Goal: Task Accomplishment & Management: Use online tool/utility

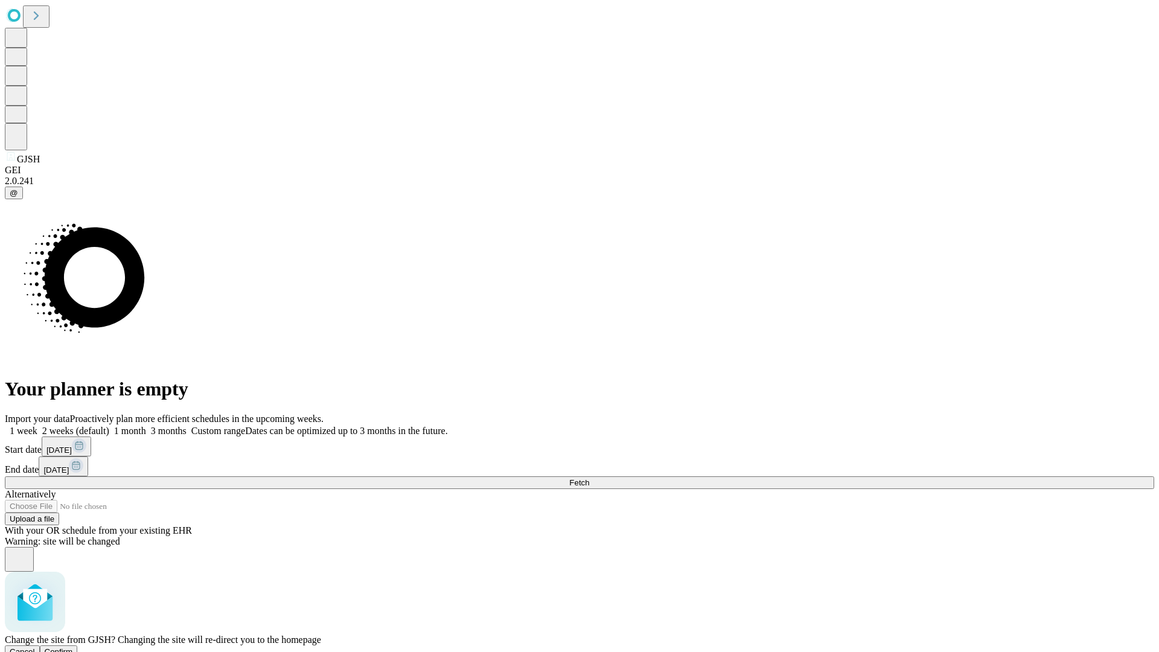
click at [73, 647] on span "Confirm" at bounding box center [59, 651] width 28 height 9
click at [146, 425] on label "1 month" at bounding box center [127, 430] width 37 height 10
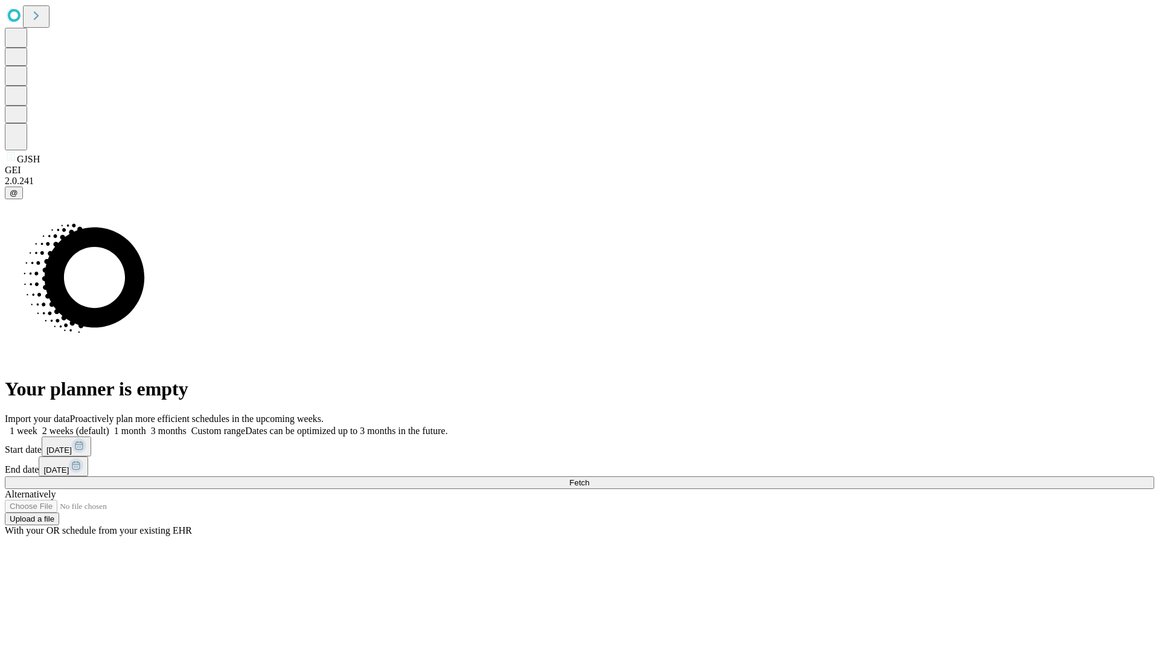
click at [589, 478] on span "Fetch" at bounding box center [579, 482] width 20 height 9
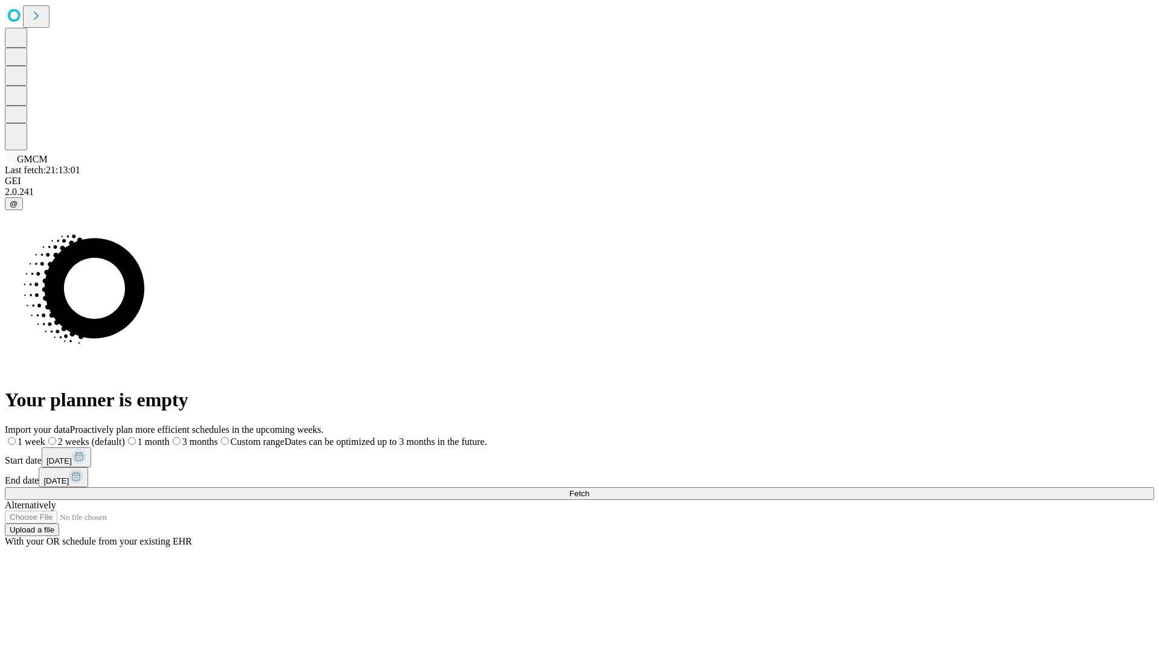
click at [170, 436] on label "1 month" at bounding box center [147, 441] width 45 height 10
click at [589, 489] on span "Fetch" at bounding box center [579, 493] width 20 height 9
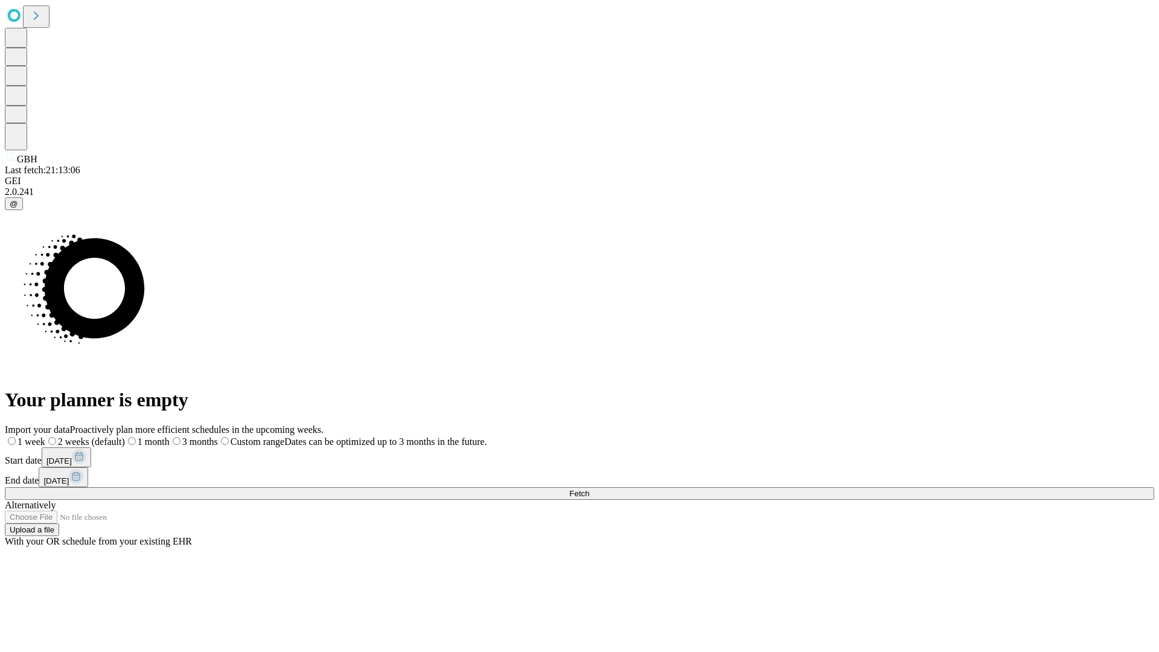
click at [170, 436] on label "1 month" at bounding box center [147, 441] width 45 height 10
click at [589, 489] on span "Fetch" at bounding box center [579, 493] width 20 height 9
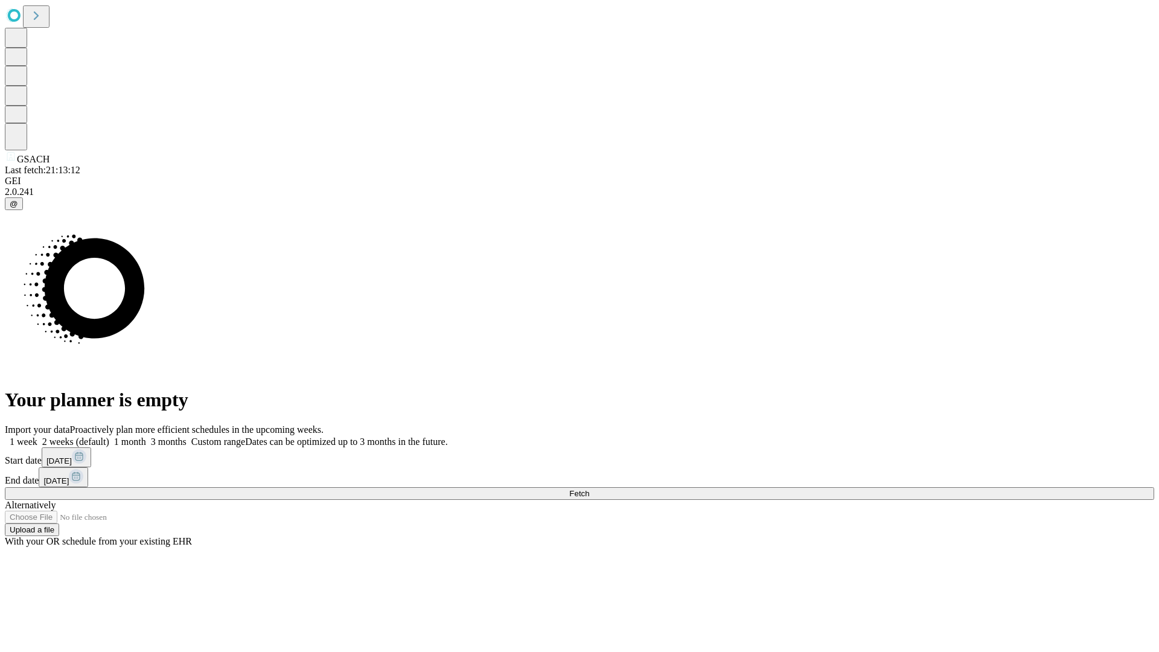
click at [146, 436] on label "1 month" at bounding box center [127, 441] width 37 height 10
click at [589, 489] on span "Fetch" at bounding box center [579, 493] width 20 height 9
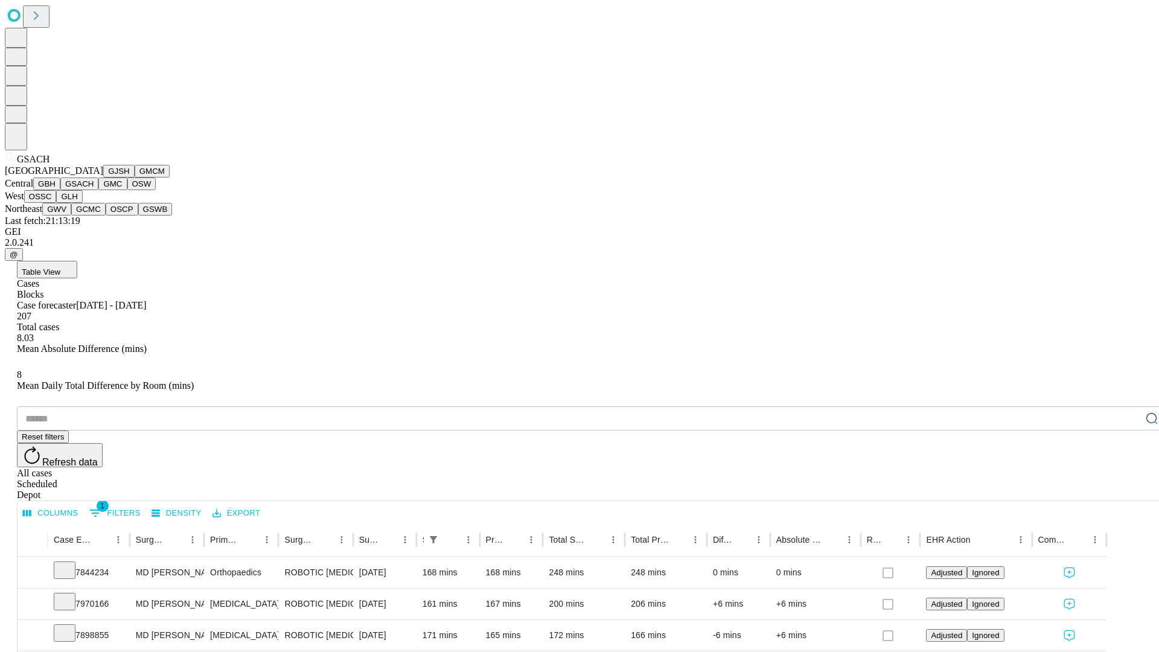
click at [98, 190] on button "GMC" at bounding box center [112, 183] width 28 height 13
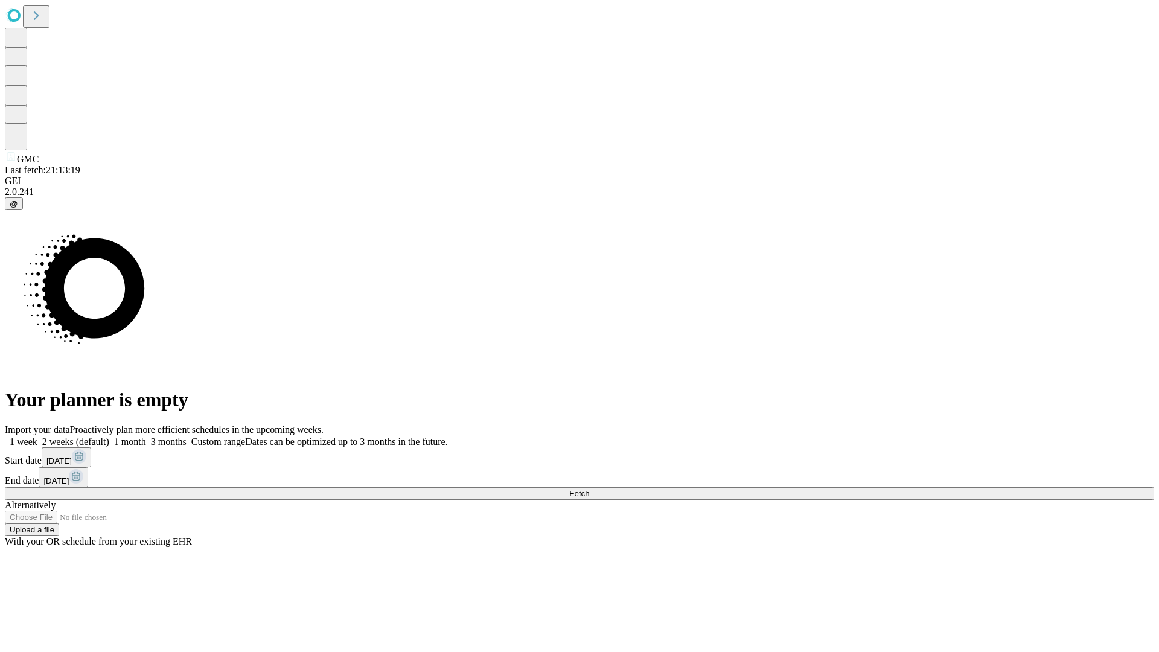
click at [146, 436] on label "1 month" at bounding box center [127, 441] width 37 height 10
click at [589, 489] on span "Fetch" at bounding box center [579, 493] width 20 height 9
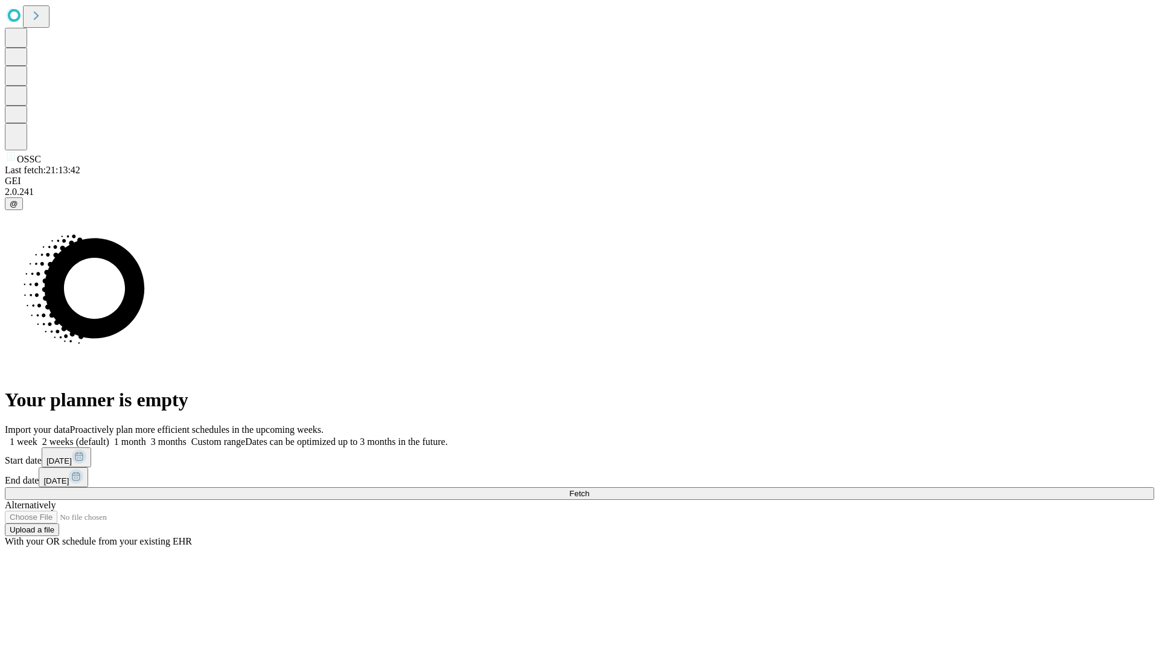
click at [146, 436] on label "1 month" at bounding box center [127, 441] width 37 height 10
click at [589, 489] on span "Fetch" at bounding box center [579, 493] width 20 height 9
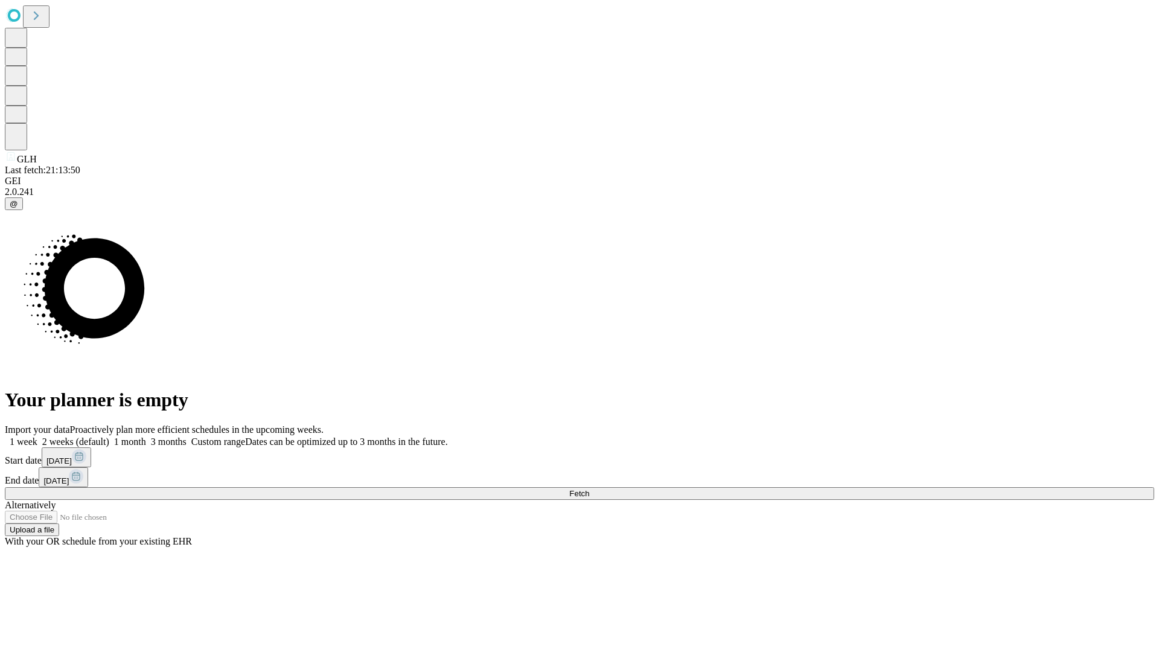
click at [146, 436] on label "1 month" at bounding box center [127, 441] width 37 height 10
click at [589, 489] on span "Fetch" at bounding box center [579, 493] width 20 height 9
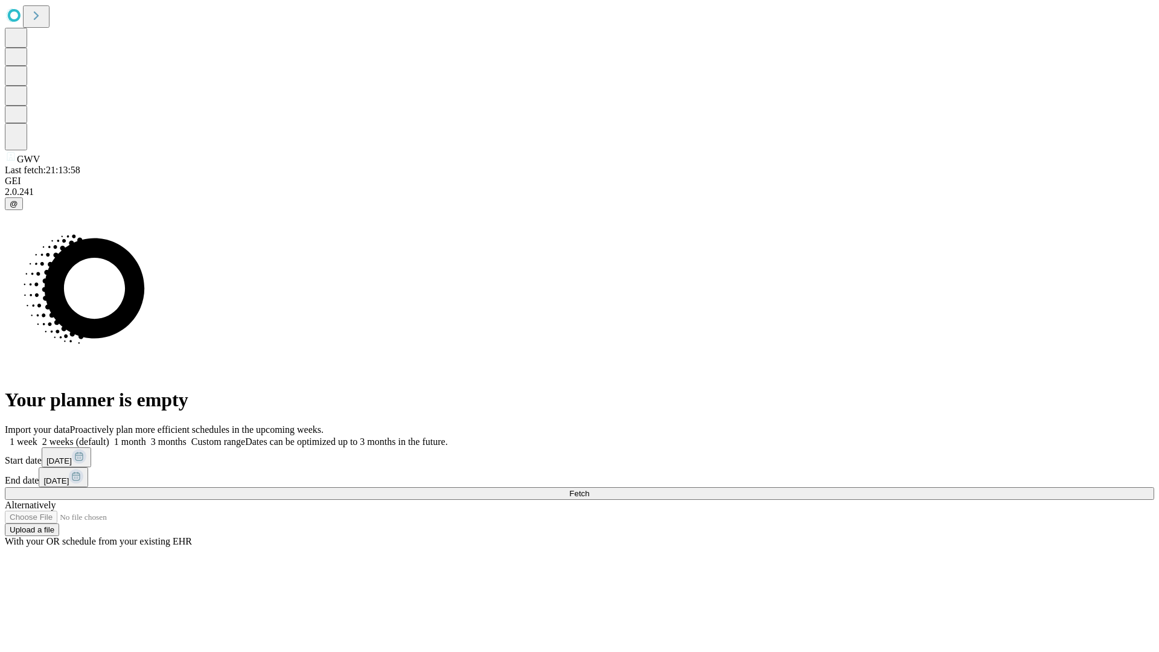
click at [146, 436] on label "1 month" at bounding box center [127, 441] width 37 height 10
click at [589, 489] on span "Fetch" at bounding box center [579, 493] width 20 height 9
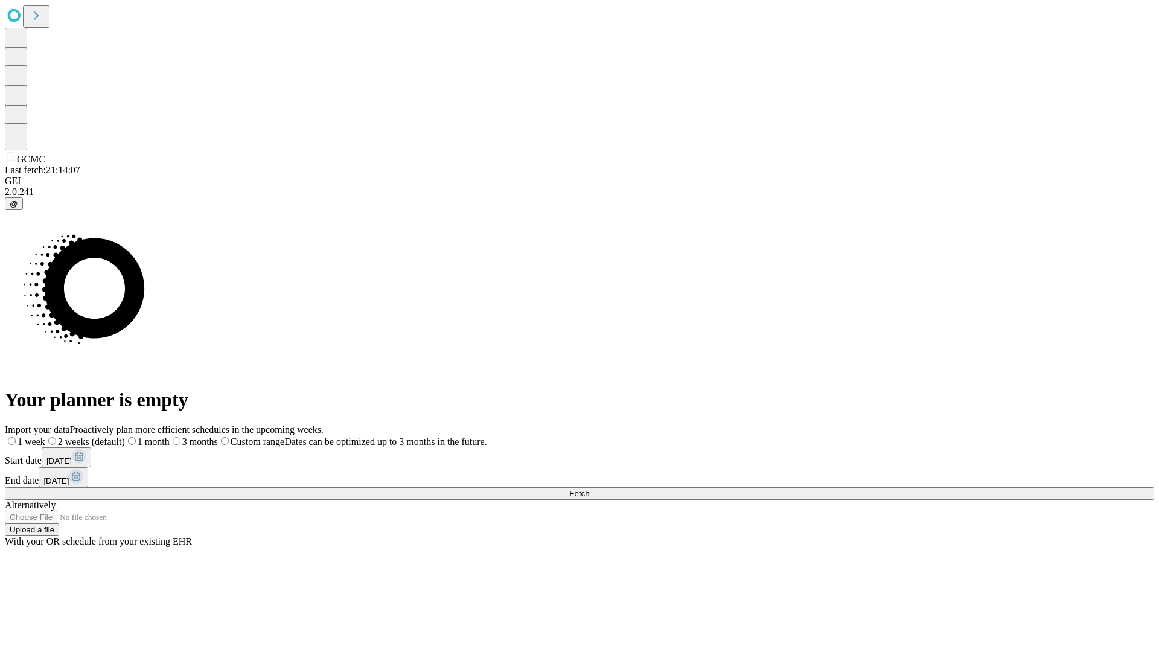
click at [589, 489] on span "Fetch" at bounding box center [579, 493] width 20 height 9
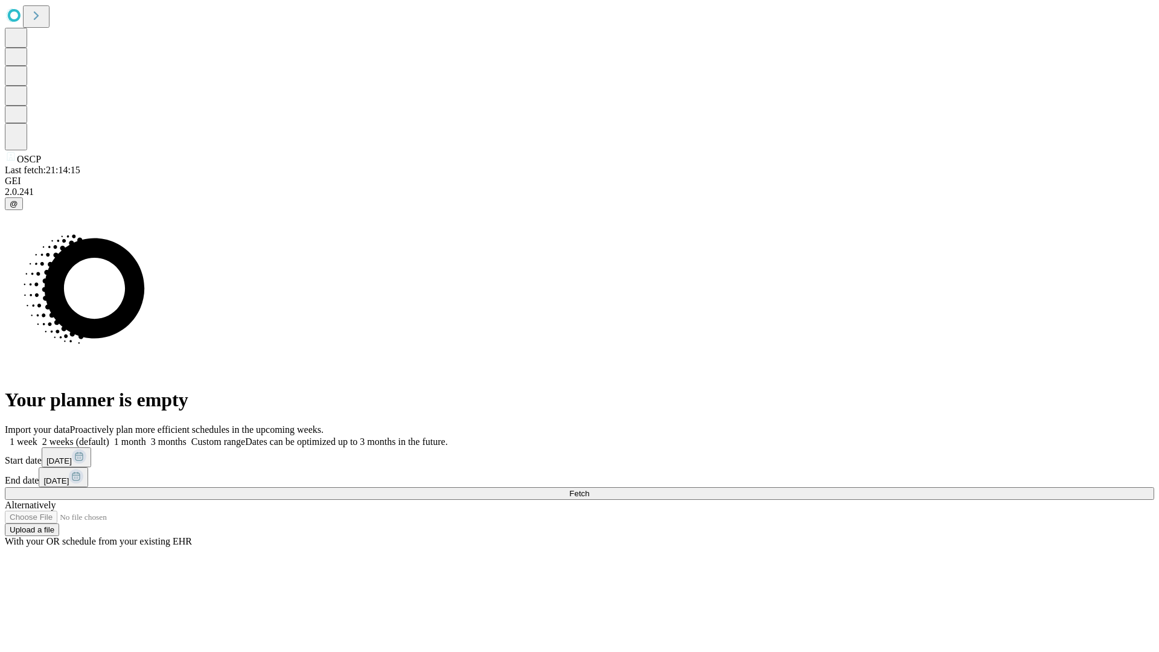
click at [146, 436] on label "1 month" at bounding box center [127, 441] width 37 height 10
click at [589, 489] on span "Fetch" at bounding box center [579, 493] width 20 height 9
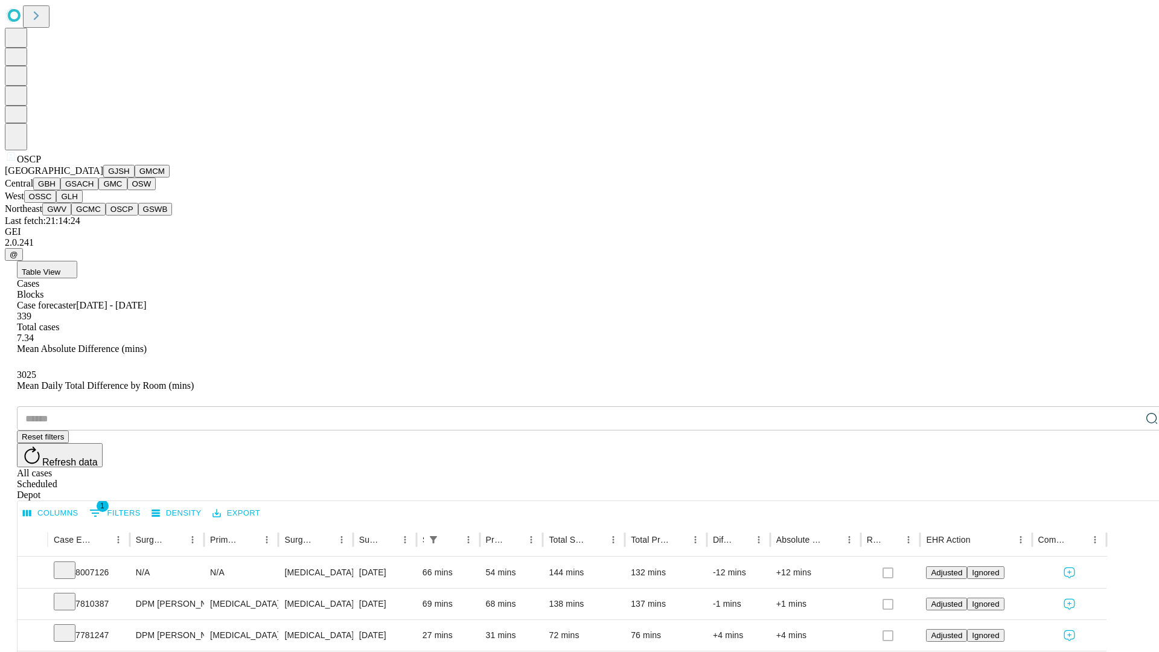
click at [138, 215] on button "GSWB" at bounding box center [155, 209] width 34 height 13
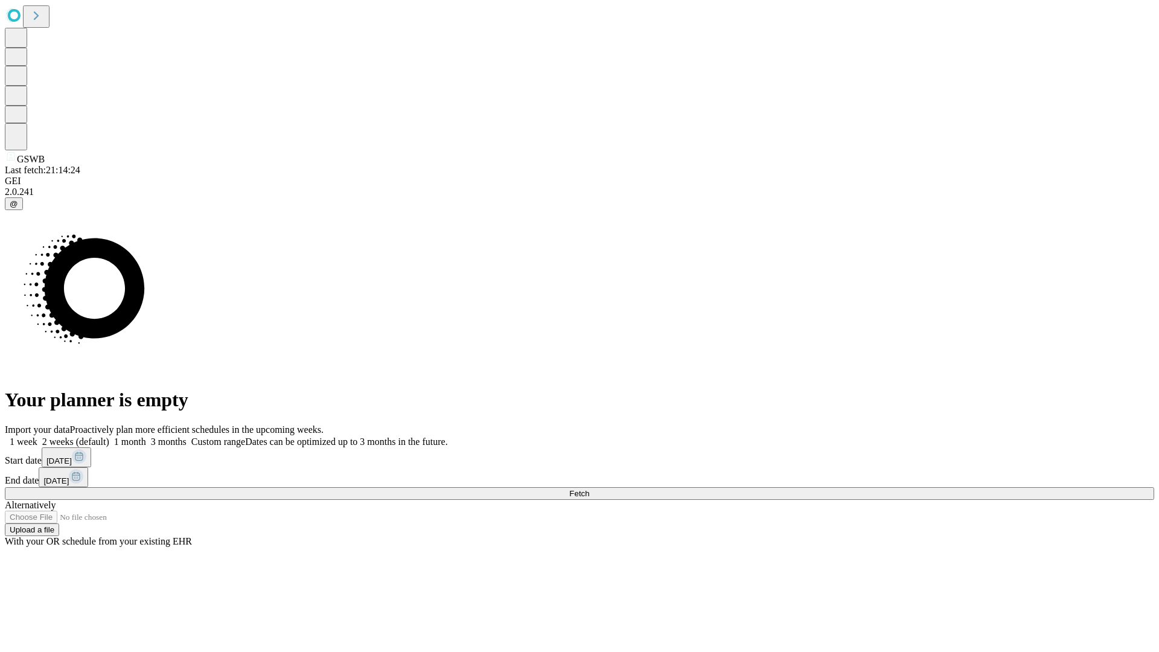
click at [589, 489] on span "Fetch" at bounding box center [579, 493] width 20 height 9
